Goal: Navigation & Orientation: Find specific page/section

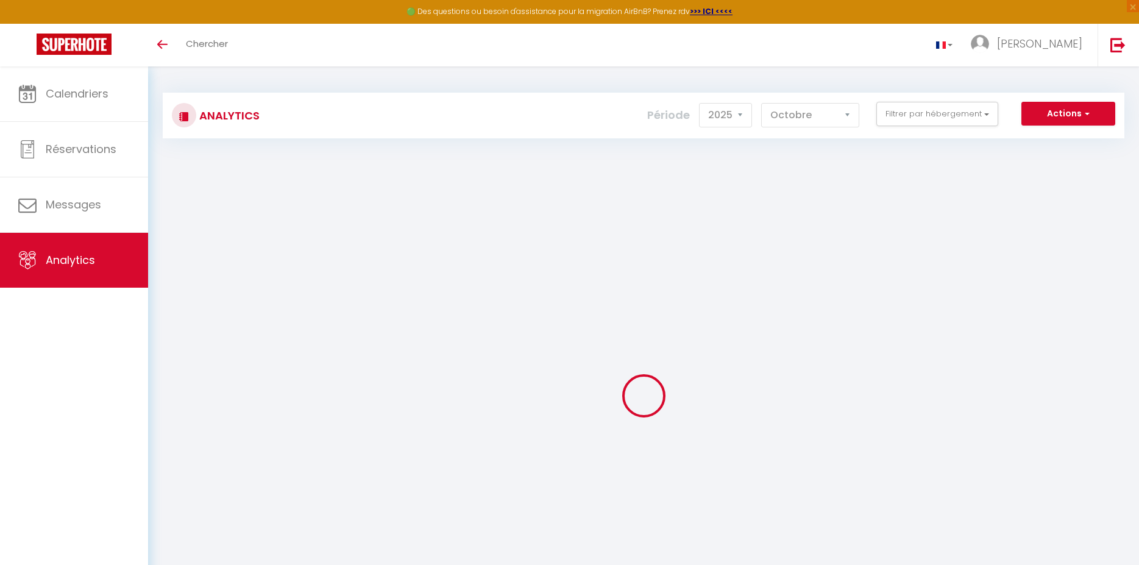
select select "2025"
select select "10"
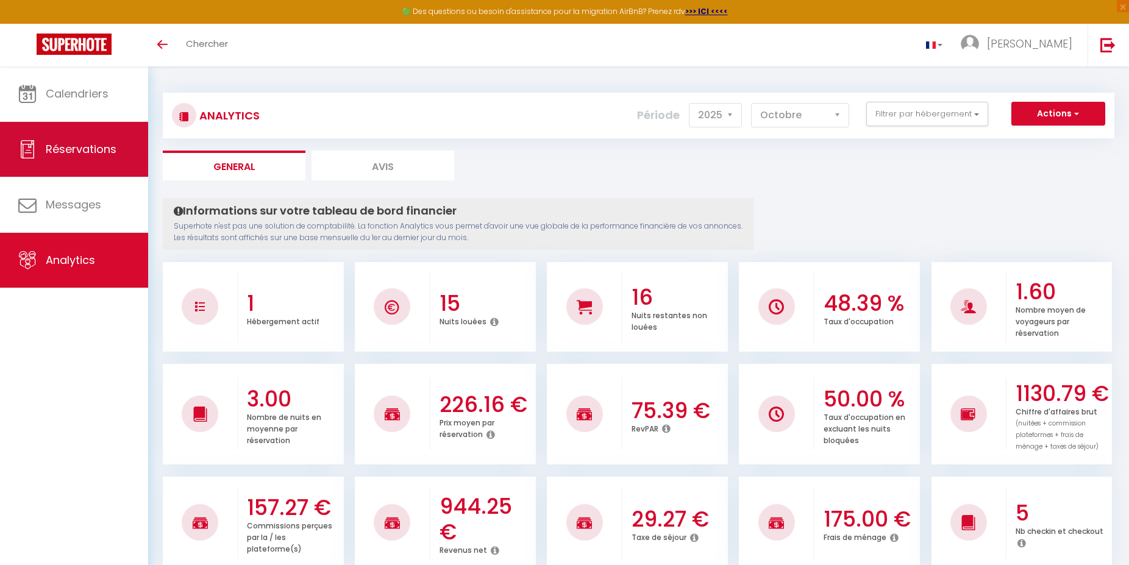
click at [68, 147] on span "Réservations" at bounding box center [81, 148] width 71 height 15
select select "not_cancelled"
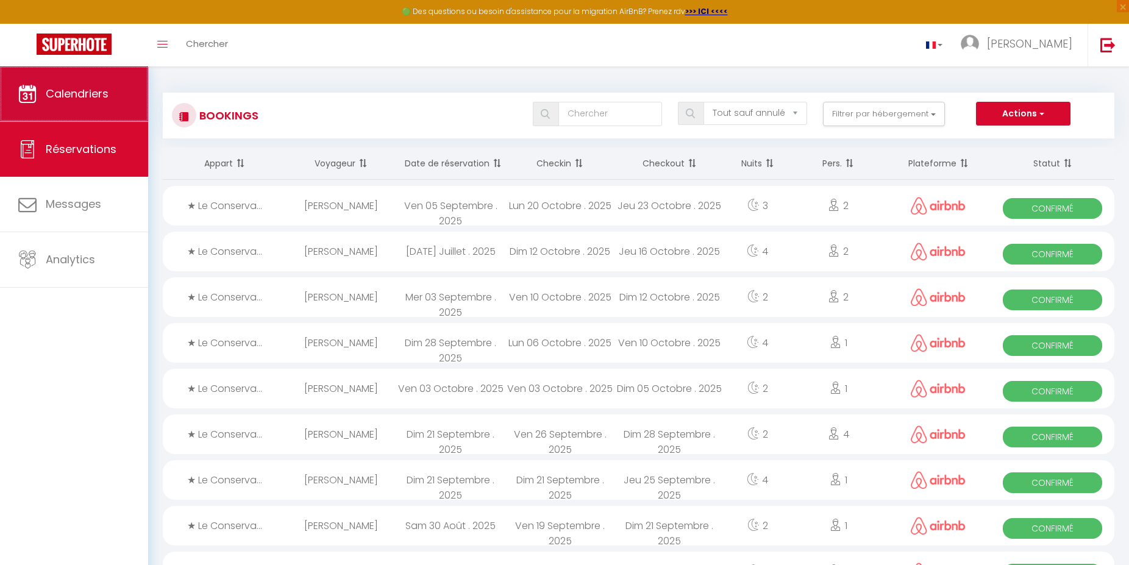
click at [88, 91] on span "Calendriers" at bounding box center [77, 93] width 63 height 15
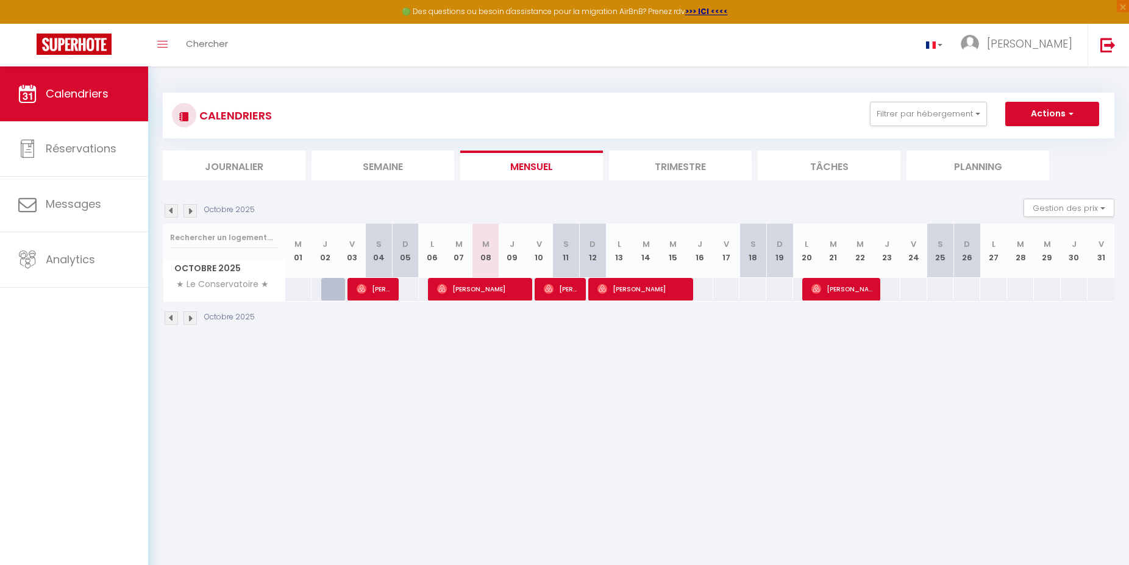
click at [192, 318] on img at bounding box center [189, 317] width 13 height 13
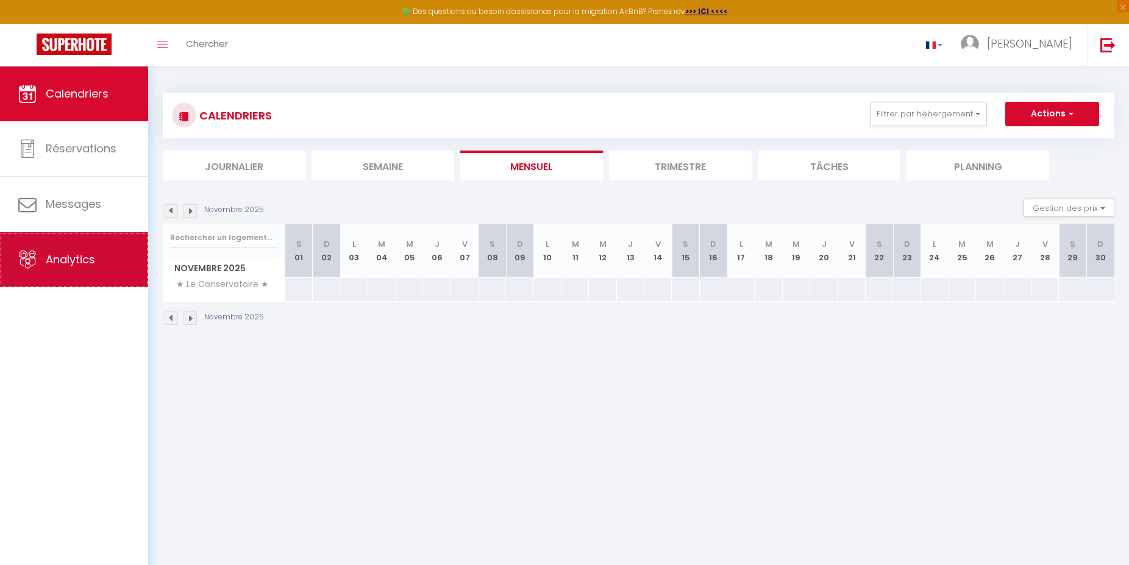
click at [124, 258] on link "Analytics" at bounding box center [74, 259] width 148 height 55
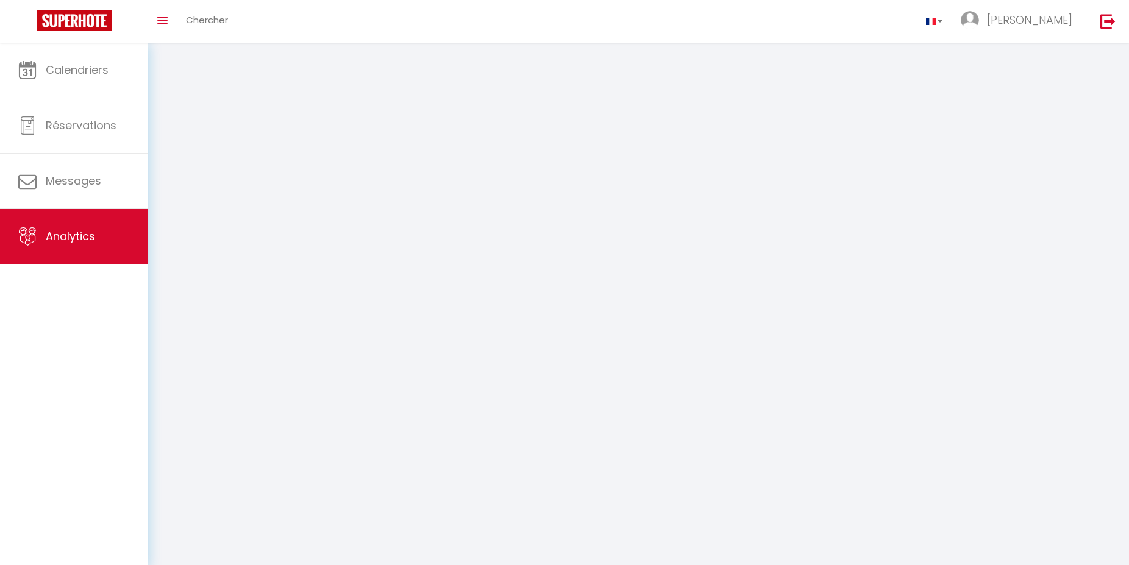
select select "2025"
select select "10"
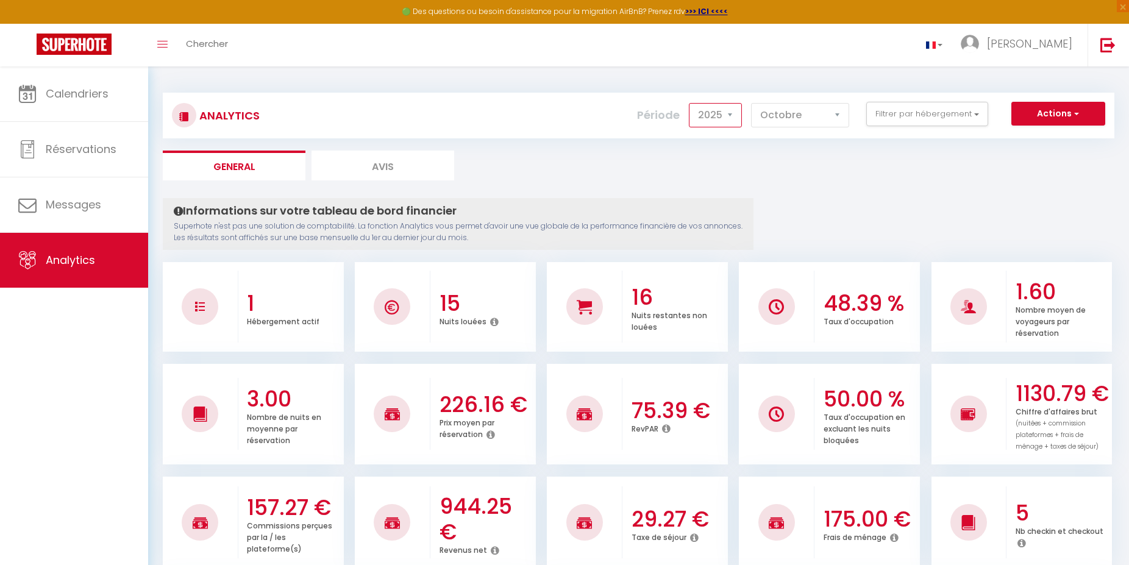
select select "2024"
click option "2024" at bounding box center [0, 0] width 0 height 0
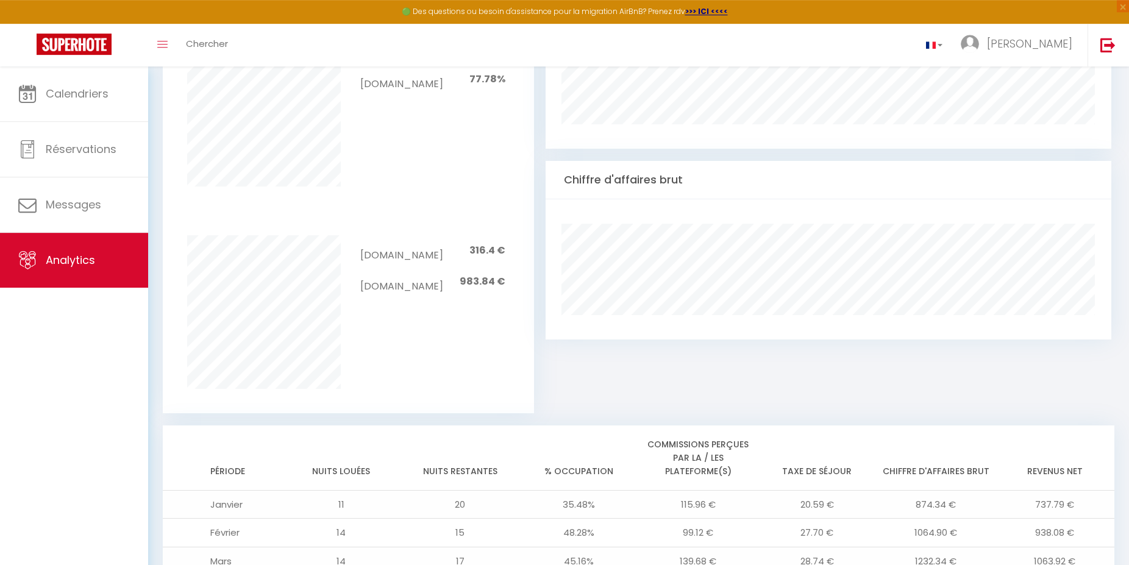
scroll to position [957, 0]
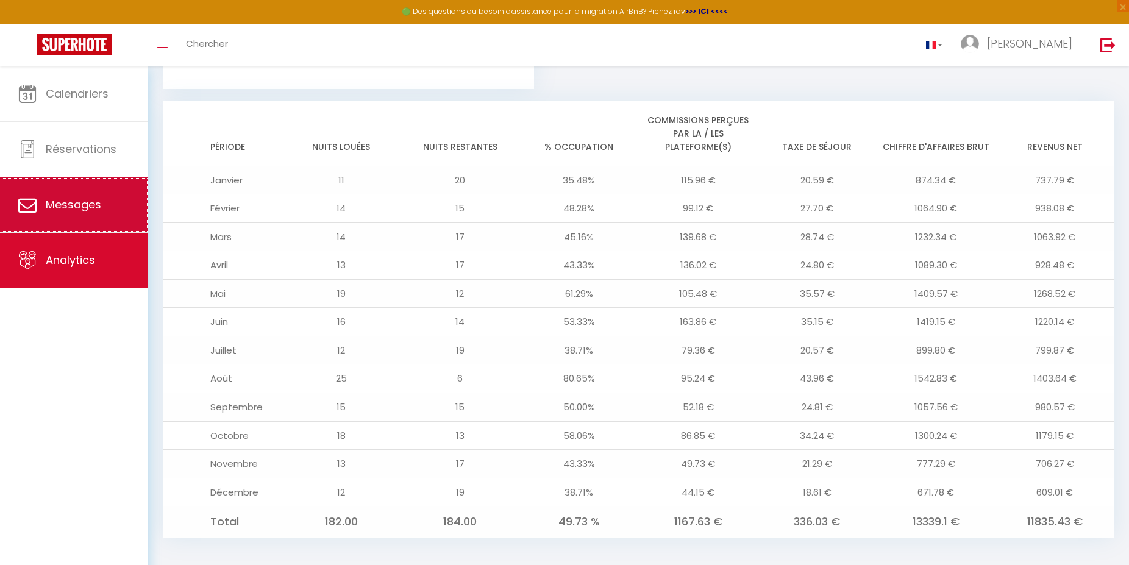
click at [71, 204] on span "Messages" at bounding box center [73, 204] width 55 height 15
select select "message"
